Goal: Information Seeking & Learning: Compare options

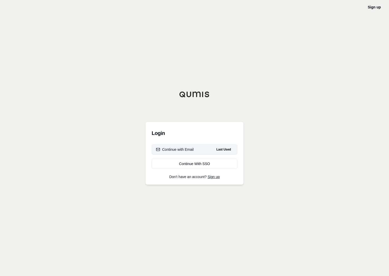
click at [178, 149] on div "Continue with Email" at bounding box center [175, 149] width 38 height 5
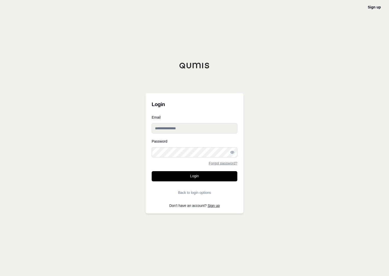
type input "**********"
click at [158, 175] on button "Login" at bounding box center [195, 176] width 86 height 10
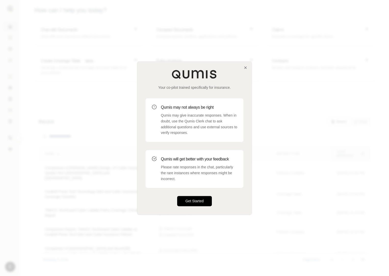
click at [190, 200] on button "Get Started" at bounding box center [194, 201] width 35 height 10
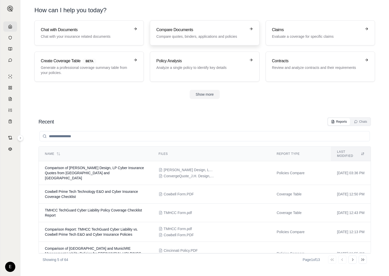
click at [183, 35] on p "Compare quotes, binders, applications and policies" at bounding box center [200, 36] width 89 height 5
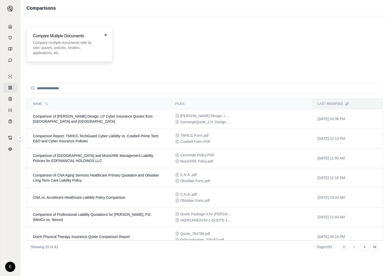
click at [74, 44] on p "Compare multiple documents side by side: quotes, policies, binders, application…" at bounding box center [66, 47] width 66 height 15
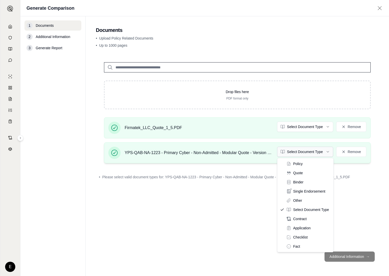
click at [328, 152] on html "E Generate Comparison 1 Documents 2 Additional Information 3 Generate Report Do…" at bounding box center [194, 138] width 389 height 276
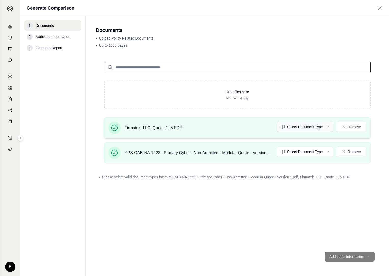
click at [327, 126] on html "E Generate Comparison 1 Documents 2 Additional Information 3 Generate Report Do…" at bounding box center [194, 138] width 389 height 276
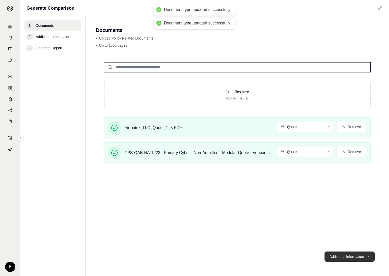
click at [344, 259] on button "Additional Information →" at bounding box center [349, 256] width 50 height 10
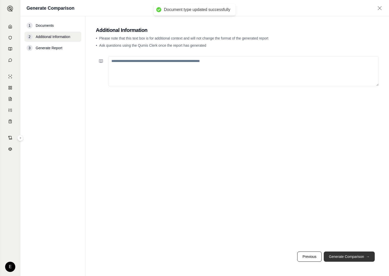
click at [340, 252] on button "Generate Comparison →" at bounding box center [349, 256] width 51 height 10
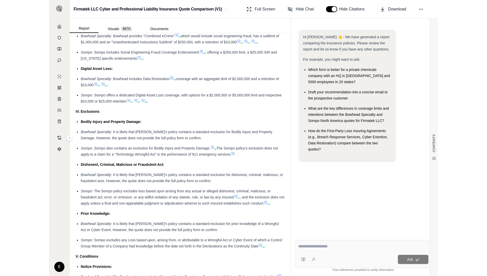
scroll to position [917, 0]
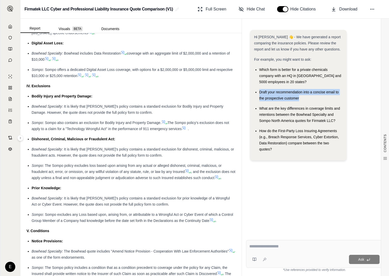
drag, startPoint x: 259, startPoint y: 91, endPoint x: 300, endPoint y: 97, distance: 41.0
click at [300, 97] on div "Draft your recommendation into a concise email to the prospective customer" at bounding box center [300, 95] width 83 height 12
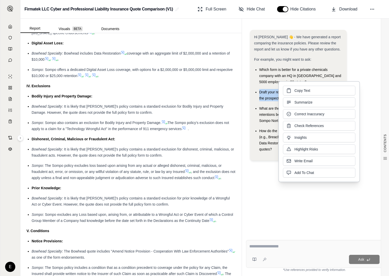
drag, startPoint x: 300, startPoint y: 97, endPoint x: 294, endPoint y: 92, distance: 7.4
click at [294, 92] on span "Copy Text" at bounding box center [302, 90] width 16 height 5
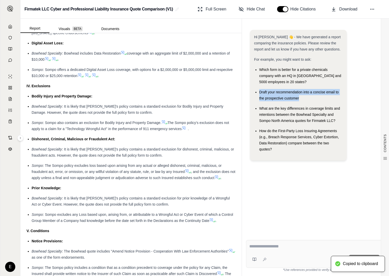
click at [290, 251] on div at bounding box center [314, 247] width 130 height 8
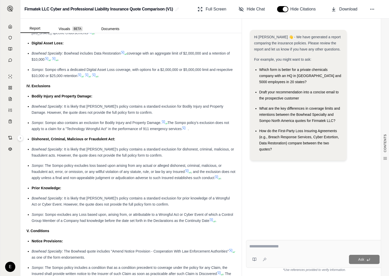
click at [358, 259] on div "Copied to clipboard" at bounding box center [358, 264] width 54 height 16
click at [273, 250] on div at bounding box center [314, 247] width 130 height 8
click at [271, 257] on div "Ask" at bounding box center [324, 259] width 111 height 9
click at [270, 256] on div "Ask" at bounding box center [324, 259] width 111 height 9
drag, startPoint x: 271, startPoint y: 255, endPoint x: 264, endPoint y: 213, distance: 42.7
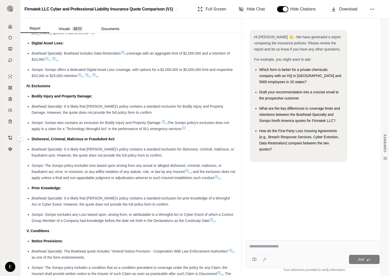
click at [264, 213] on div "Hi [PERSON_NAME] 👋 - We have generated a report comparing the insurance policie…" at bounding box center [314, 129] width 137 height 206
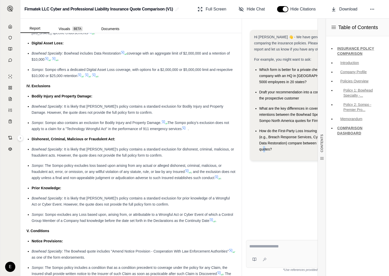
click at [288, 191] on div "Hi [PERSON_NAME] 👋 - We have generated a report comparing the insurance policie…" at bounding box center [314, 129] width 137 height 206
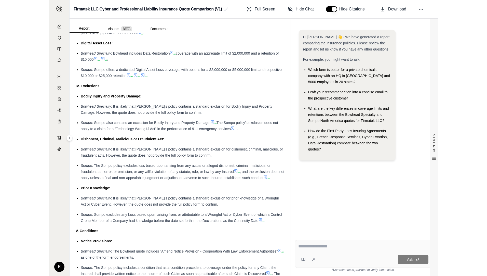
scroll to position [789, 0]
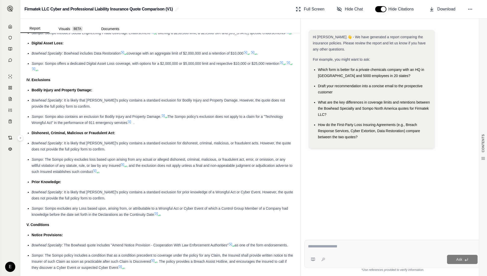
click at [324, 248] on textarea at bounding box center [393, 246] width 170 height 6
paste textarea "**********"
type textarea "**********"
click at [389, 262] on button "Ask" at bounding box center [462, 259] width 31 height 9
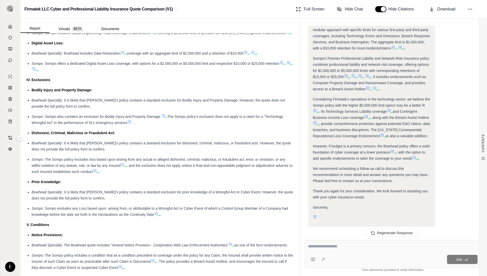
scroll to position [797, 0]
